Goal: Task Accomplishment & Management: Use online tool/utility

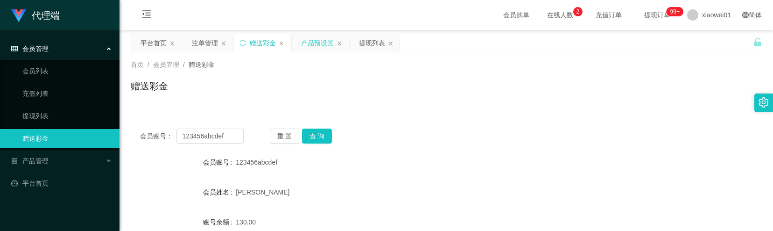
click at [309, 45] on div "产品预设置" at bounding box center [317, 43] width 33 height 18
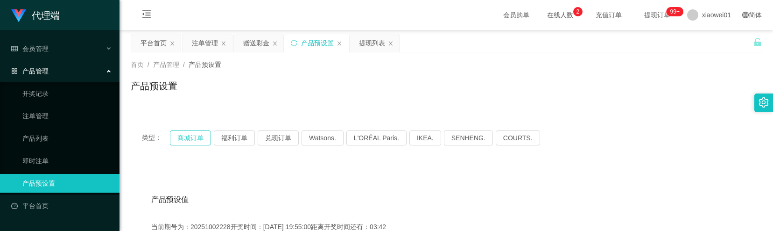
click at [201, 139] on button "商城订单" at bounding box center [190, 137] width 41 height 15
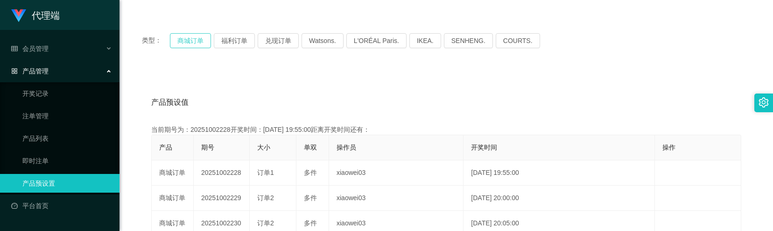
scroll to position [124, 0]
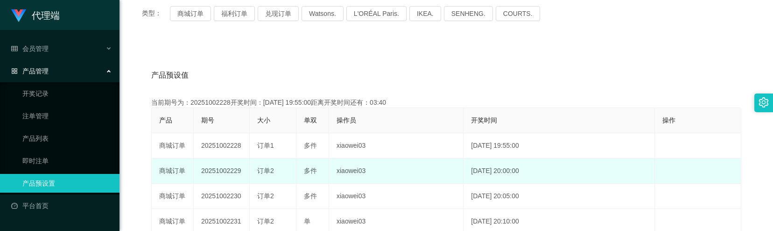
click at [217, 169] on td "20251002229" at bounding box center [222, 170] width 56 height 25
click at [216, 169] on td "20251002229" at bounding box center [222, 170] width 56 height 25
copy td "20251002229"
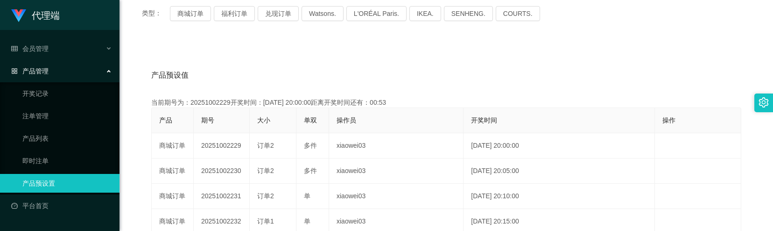
scroll to position [0, 0]
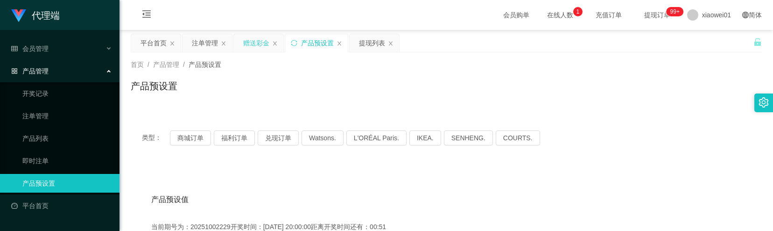
drag, startPoint x: 262, startPoint y: 42, endPoint x: 256, endPoint y: 42, distance: 6.1
click at [262, 42] on div "赠送彩金" at bounding box center [256, 43] width 26 height 18
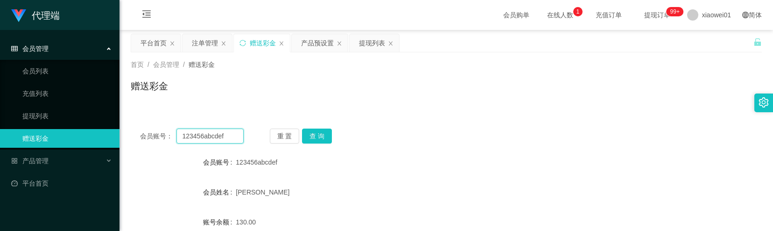
drag, startPoint x: 224, startPoint y: 138, endPoint x: 127, endPoint y: 135, distance: 97.1
click at [127, 137] on main "关闭左侧 关闭右侧 关闭其它 刷新页面 平台首页 注单管理 赠送彩金 产品预设置 提现列表 首页 / 会员管理 / 赠送彩金 / 赠送彩金 会员账号： 123…" at bounding box center [445, 185] width 653 height 311
paste input "sheass"
type input "sheassf"
click at [315, 134] on button "查 询" at bounding box center [317, 135] width 30 height 15
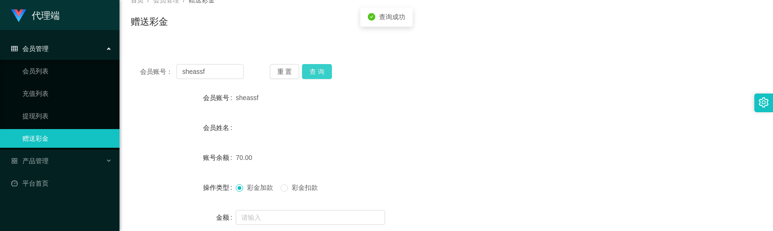
scroll to position [154, 0]
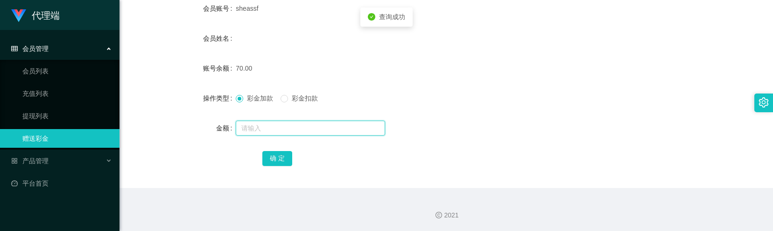
click at [252, 129] on input "text" at bounding box center [310, 127] width 149 height 15
type input "60"
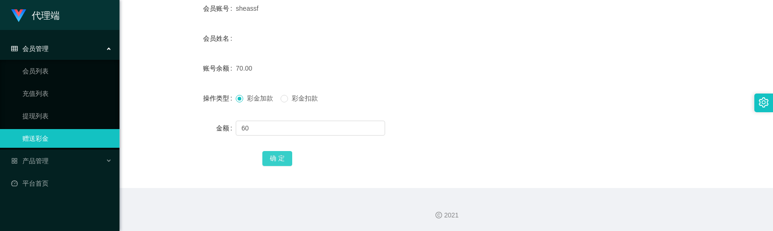
click at [265, 155] on button "确 定" at bounding box center [277, 158] width 30 height 15
